Goal: Task Accomplishment & Management: Complete application form

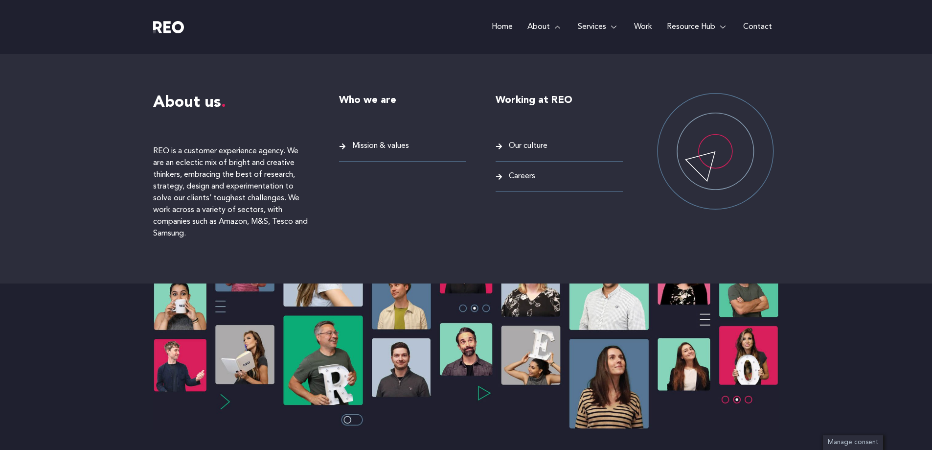
click at [521, 177] on span "Careers" at bounding box center [521, 176] width 29 height 13
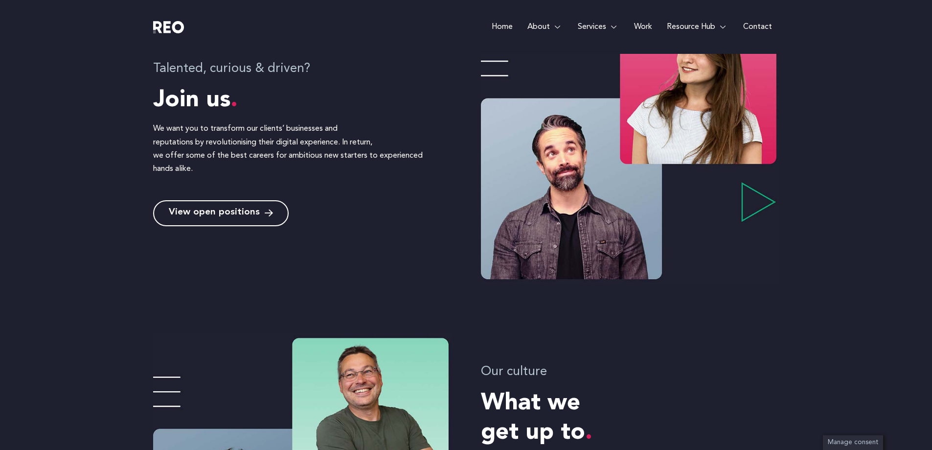
scroll to position [422, 0]
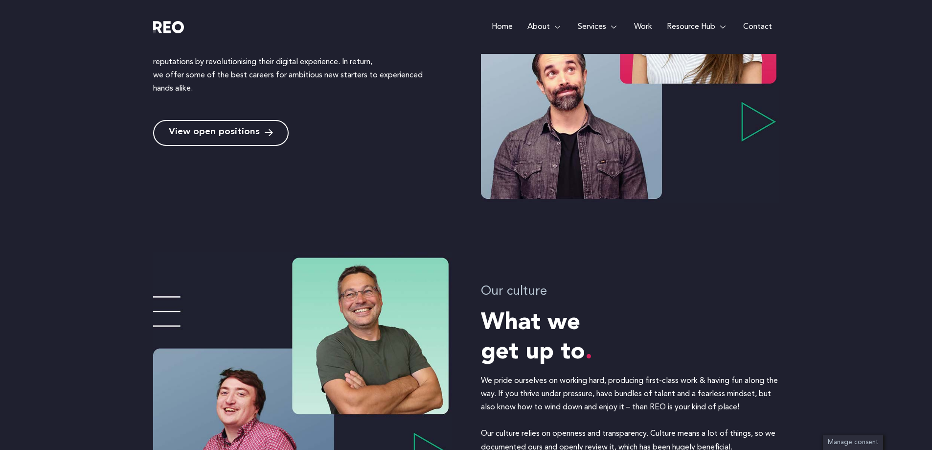
click at [232, 124] on link "View open positions" at bounding box center [221, 133] width 136 height 26
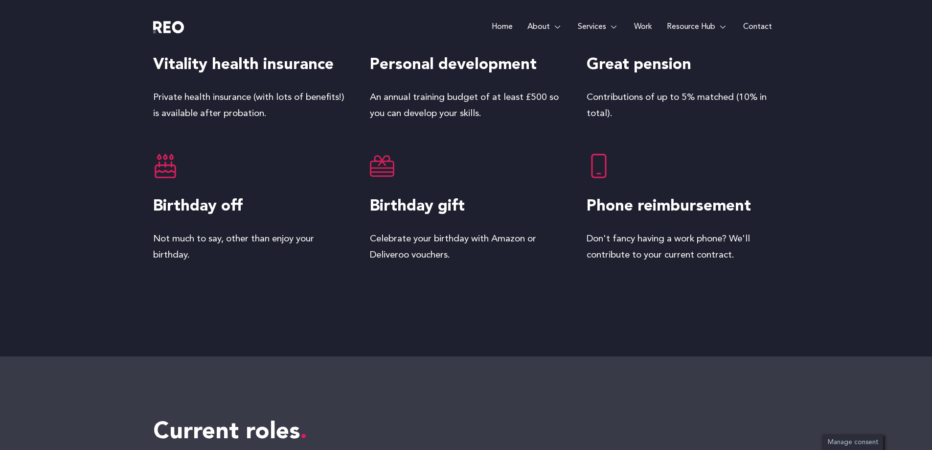
scroll to position [2002, 0]
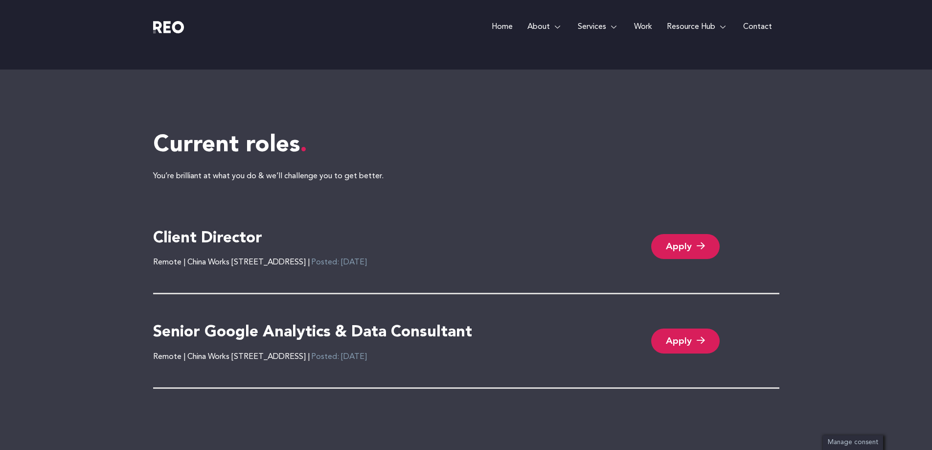
click at [673, 334] on link "Apply" at bounding box center [685, 340] width 69 height 25
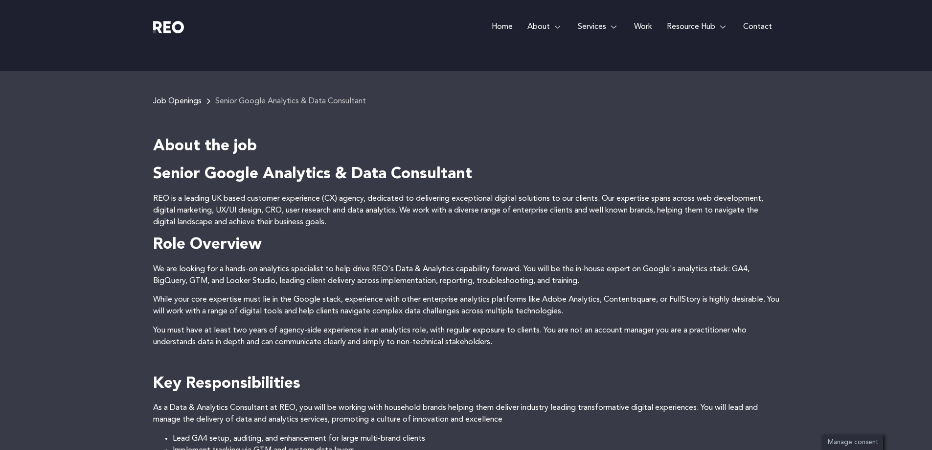
scroll to position [116, 0]
